Goal: Download file/media

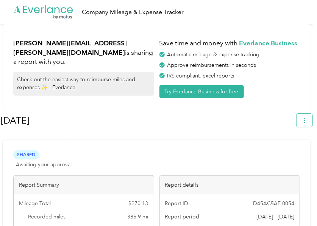
click at [22, 3] on icon "button" at bounding box center [304, 120] width 2 height 5
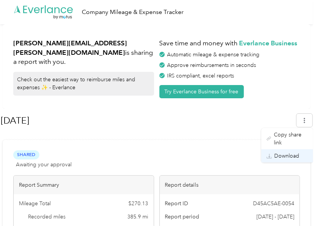
click at [22, 3] on span "Download" at bounding box center [286, 156] width 25 height 8
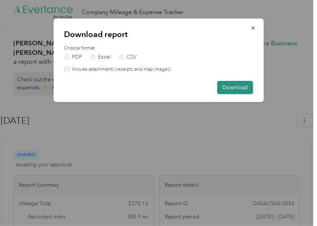
click at [22, 3] on button "Download" at bounding box center [235, 87] width 36 height 13
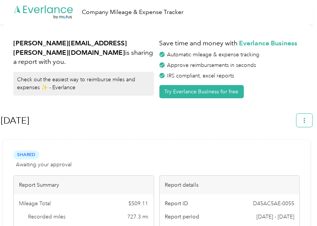
click at [307, 122] on icon "button" at bounding box center [303, 120] width 5 height 5
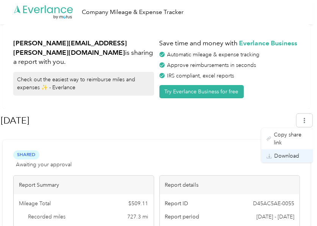
click at [281, 152] on span "Download" at bounding box center [286, 156] width 25 height 8
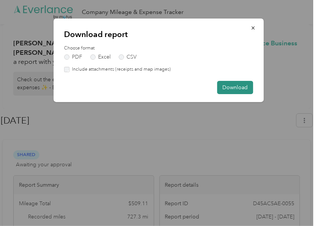
click at [228, 91] on button "Download" at bounding box center [235, 87] width 36 height 13
